Goal: Information Seeking & Learning: Learn about a topic

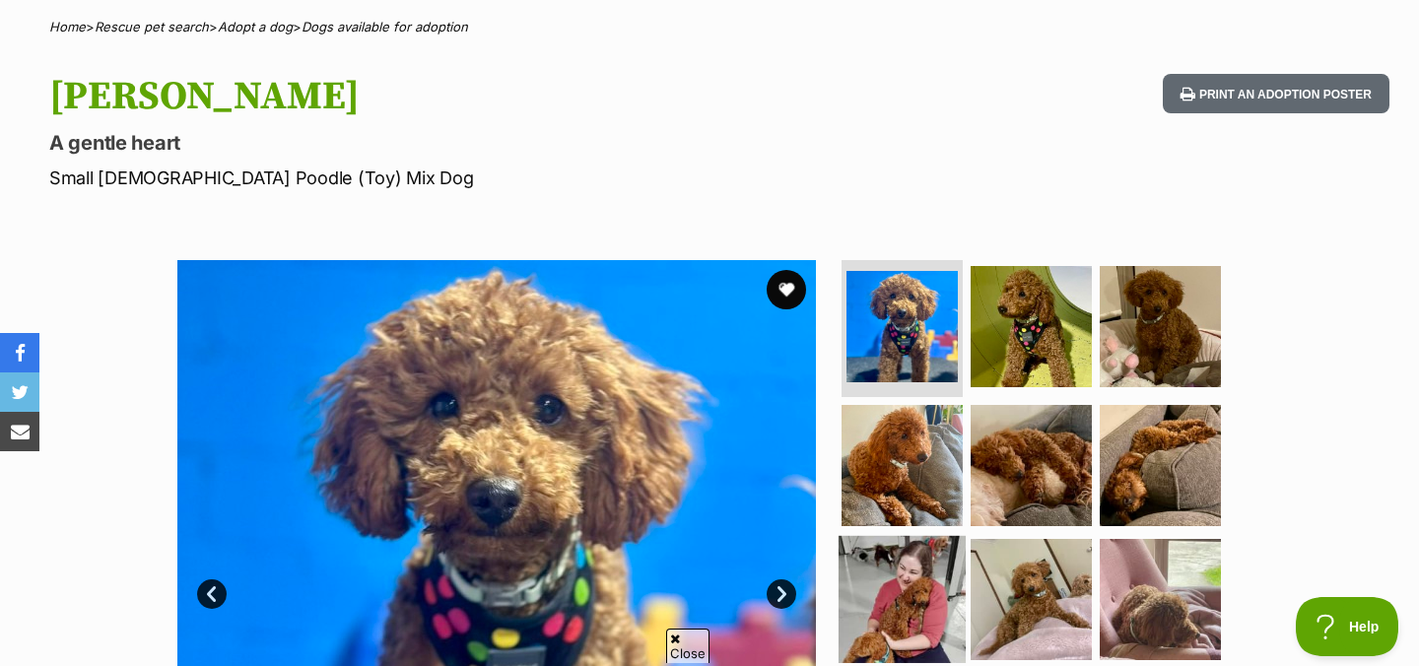
click at [936, 600] on img at bounding box center [902, 599] width 127 height 127
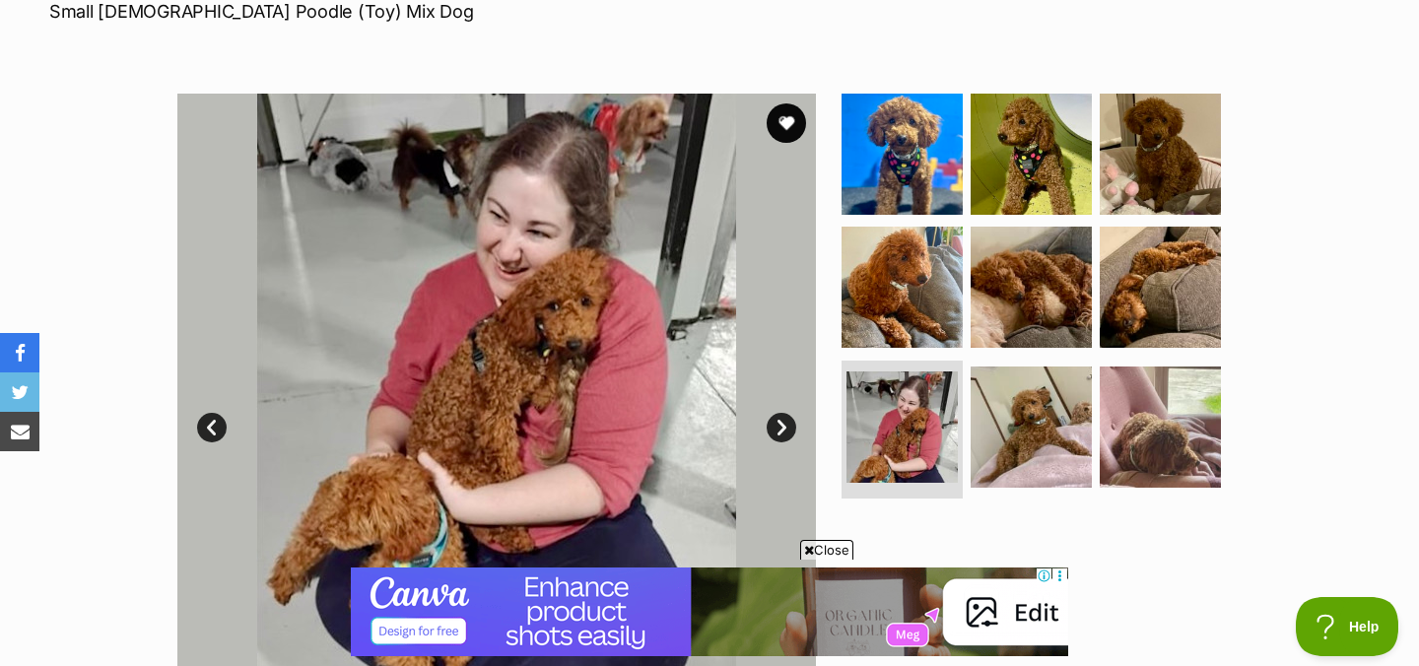
click at [310, 146] on img at bounding box center [496, 413] width 639 height 639
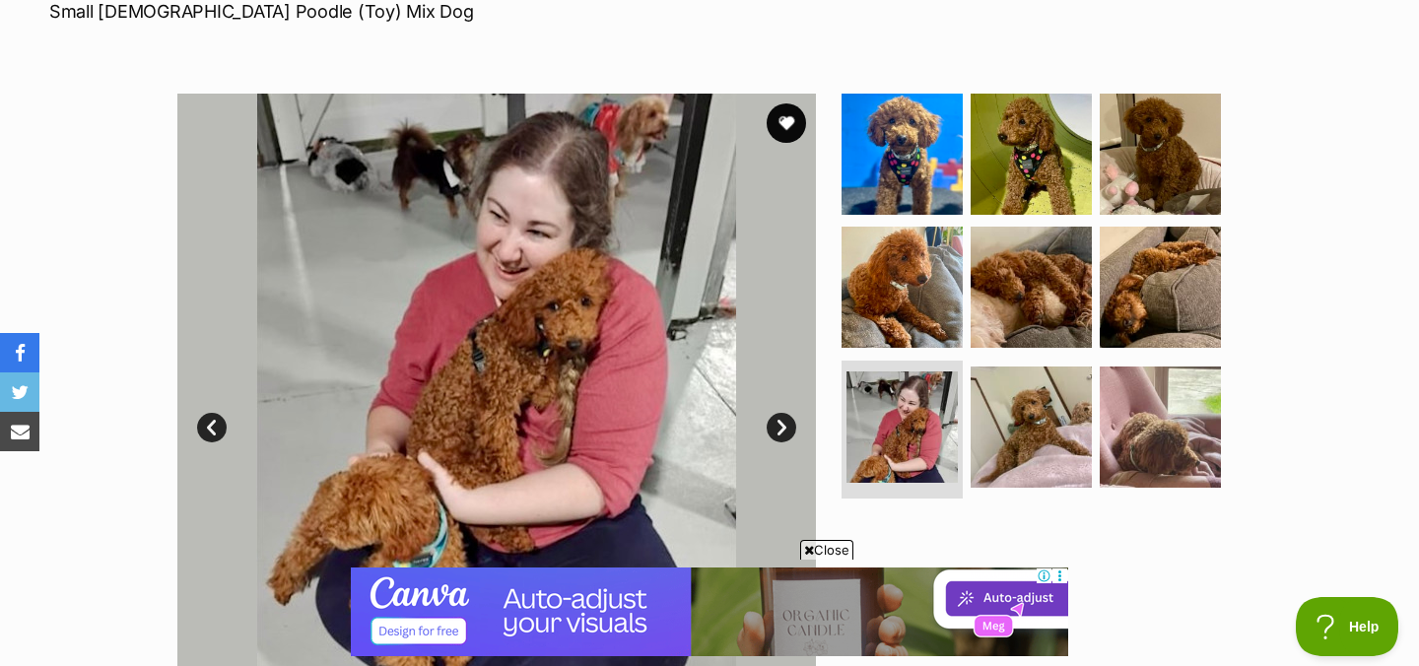
click at [446, 167] on img at bounding box center [496, 413] width 639 height 639
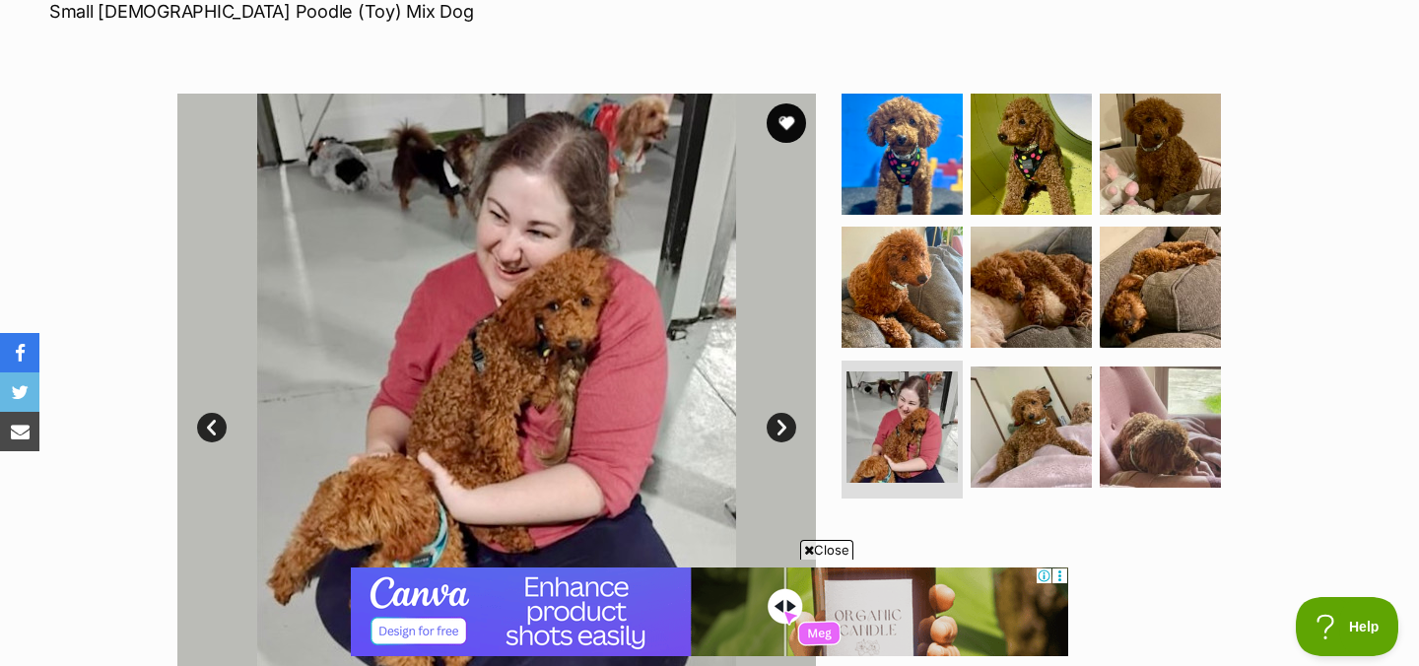
click at [689, 191] on img at bounding box center [496, 413] width 639 height 639
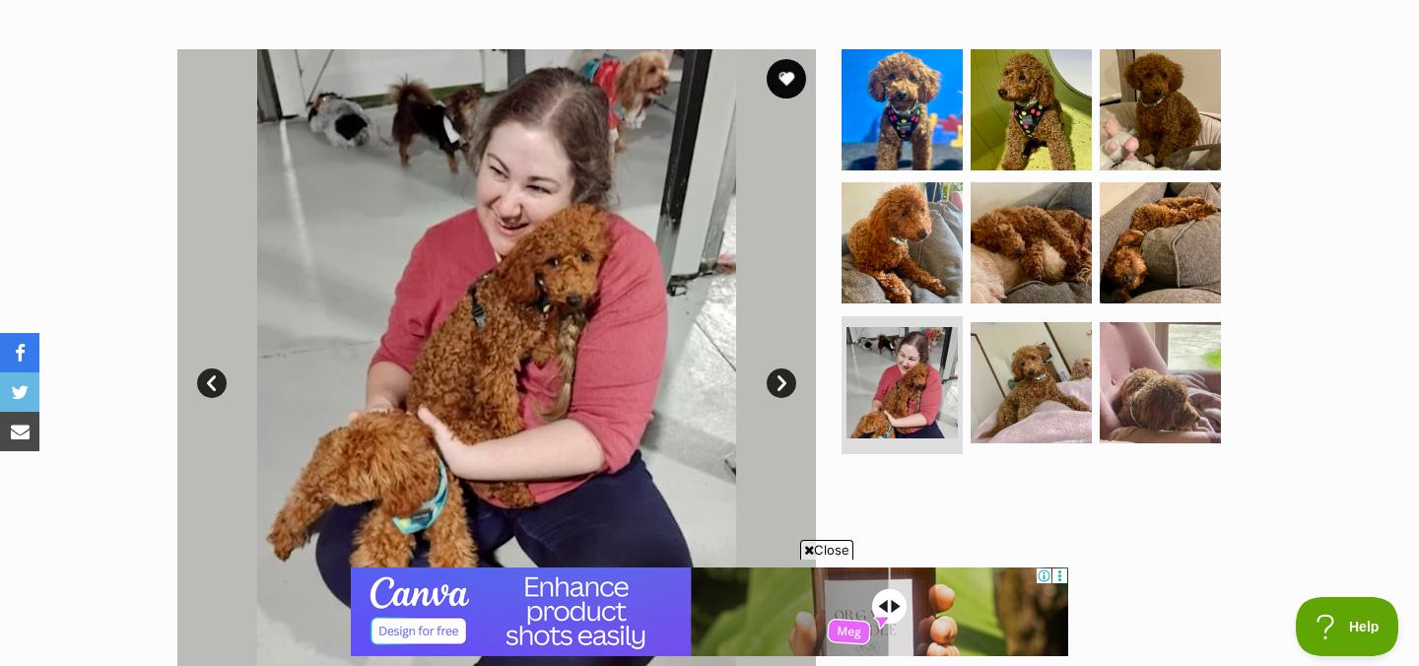
scroll to position [362, 0]
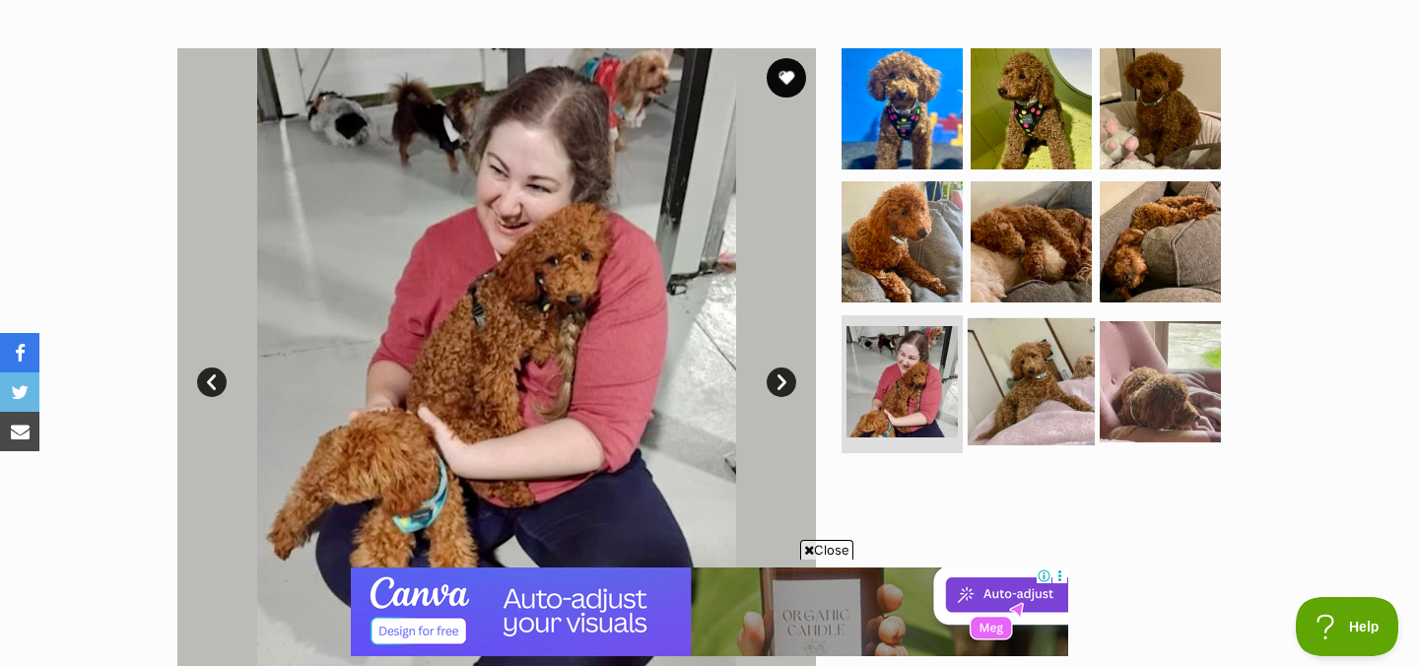
click at [976, 379] on img at bounding box center [1031, 381] width 127 height 127
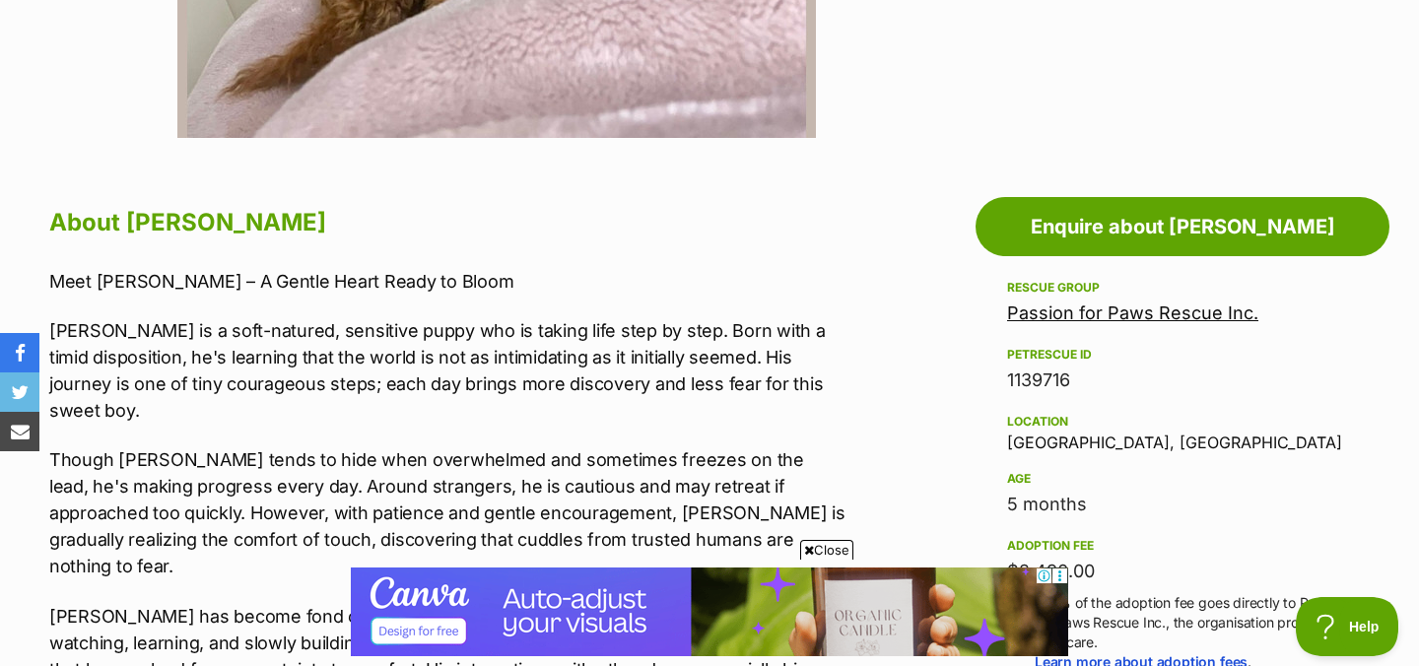
scroll to position [914, 0]
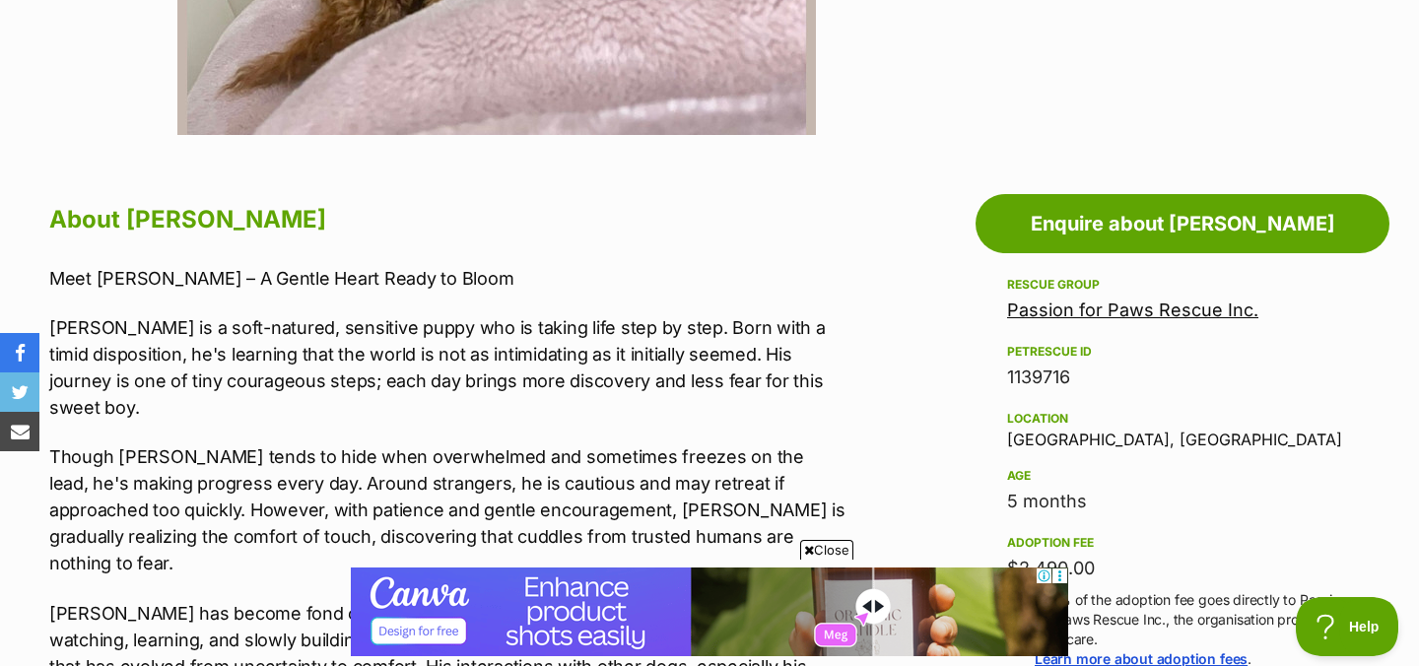
click at [164, 226] on h2 "About [PERSON_NAME]" at bounding box center [447, 219] width 796 height 43
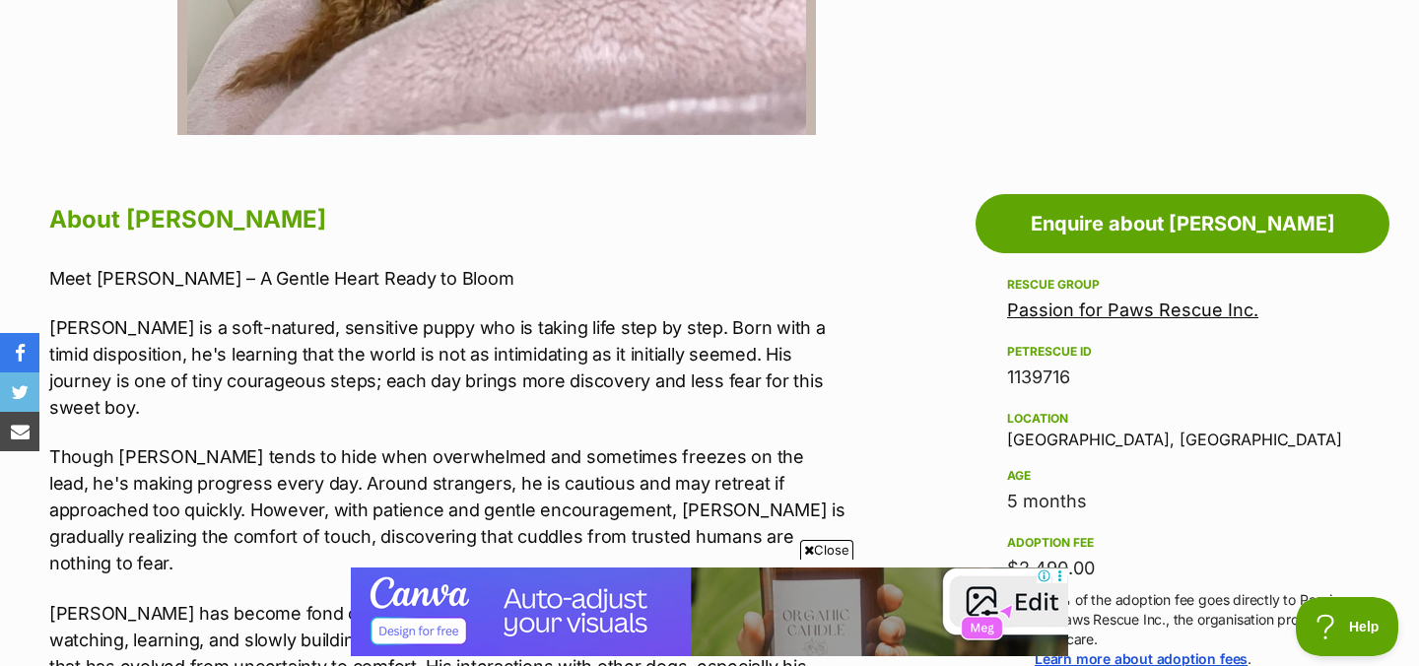
click at [164, 215] on h2 "About [PERSON_NAME]" at bounding box center [447, 219] width 796 height 43
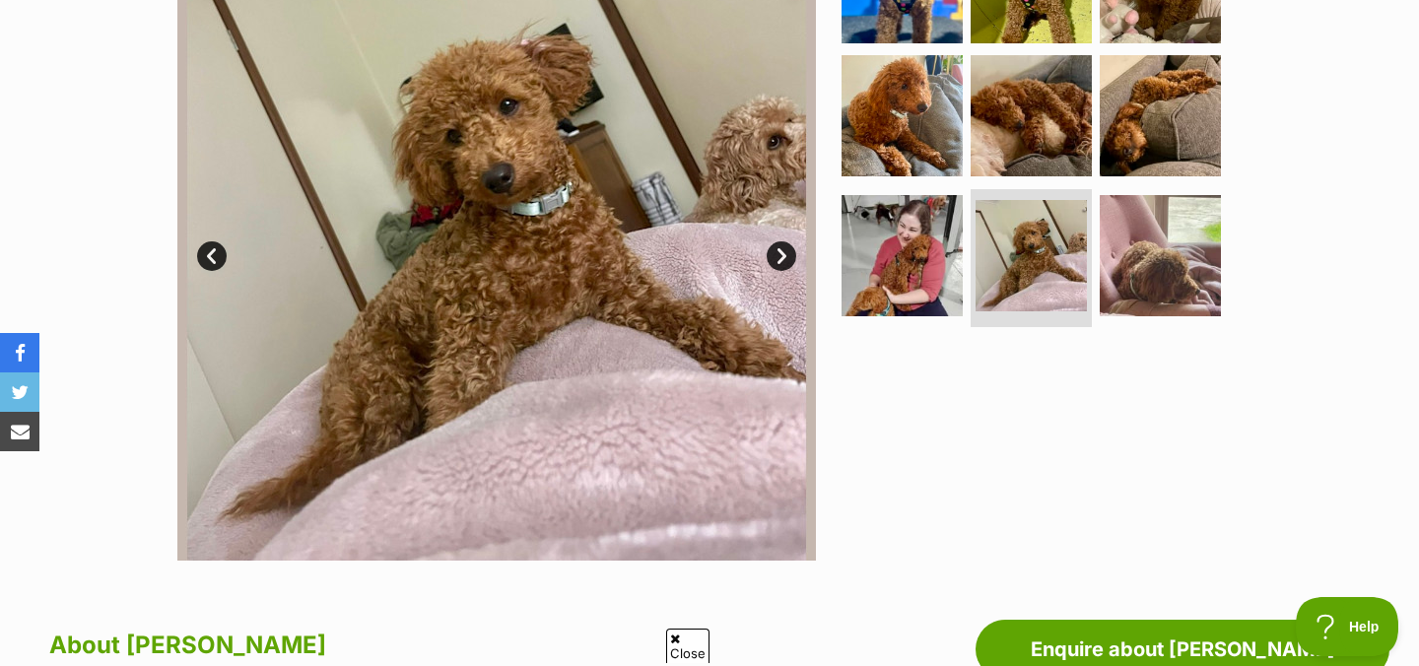
scroll to position [464, 0]
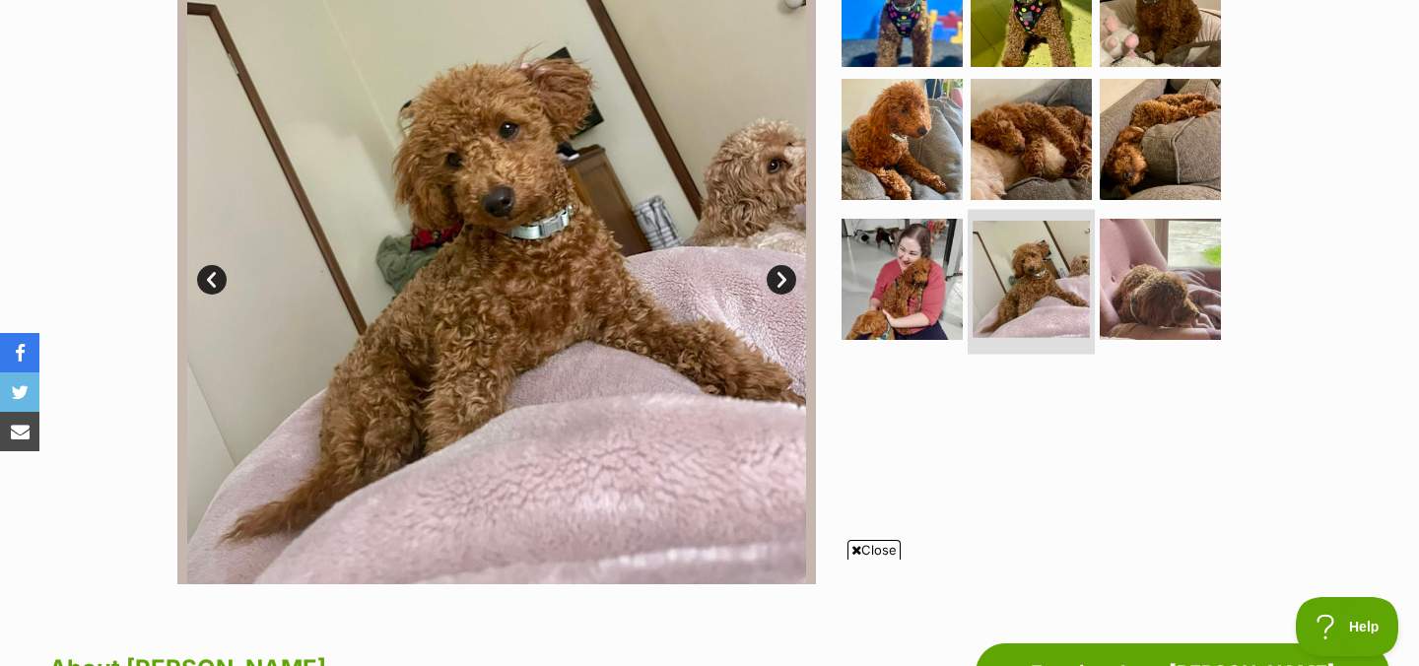
click at [1029, 270] on img at bounding box center [1031, 279] width 117 height 117
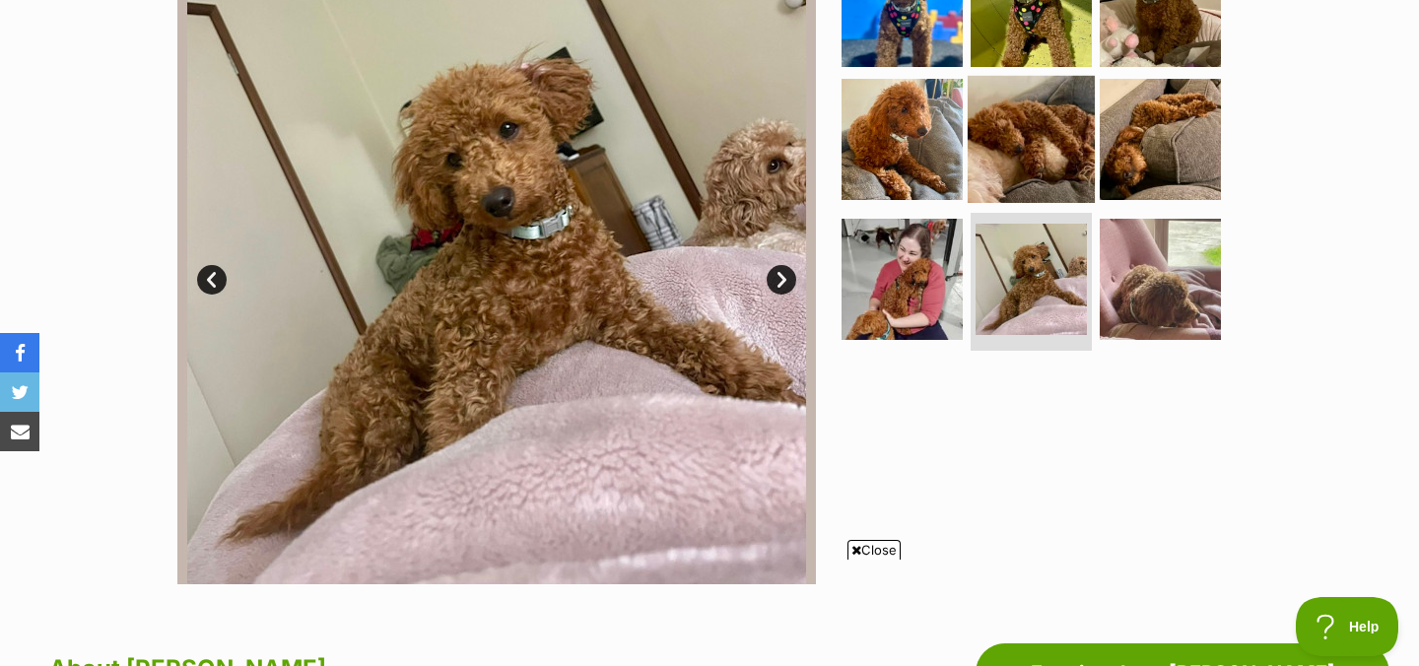
click at [1034, 160] on img at bounding box center [1031, 139] width 127 height 127
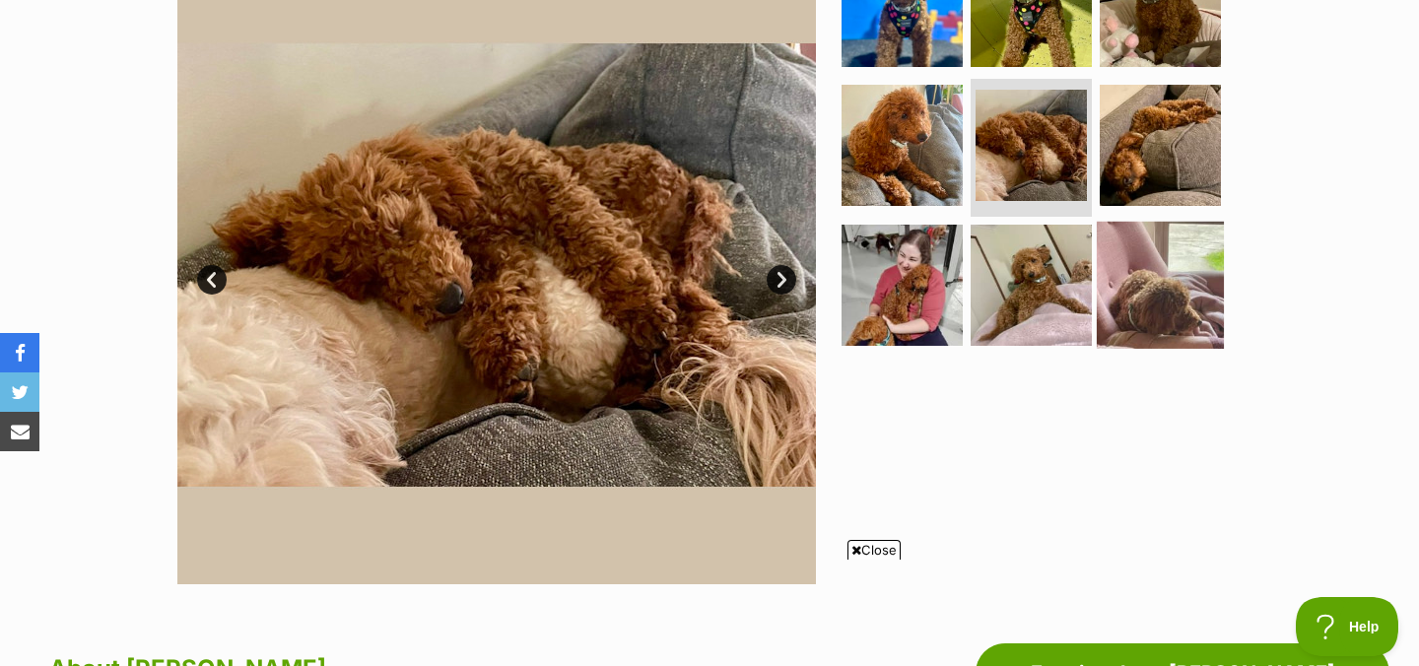
click at [1117, 246] on img at bounding box center [1160, 285] width 127 height 127
